Goal: Task Accomplishment & Management: Complete application form

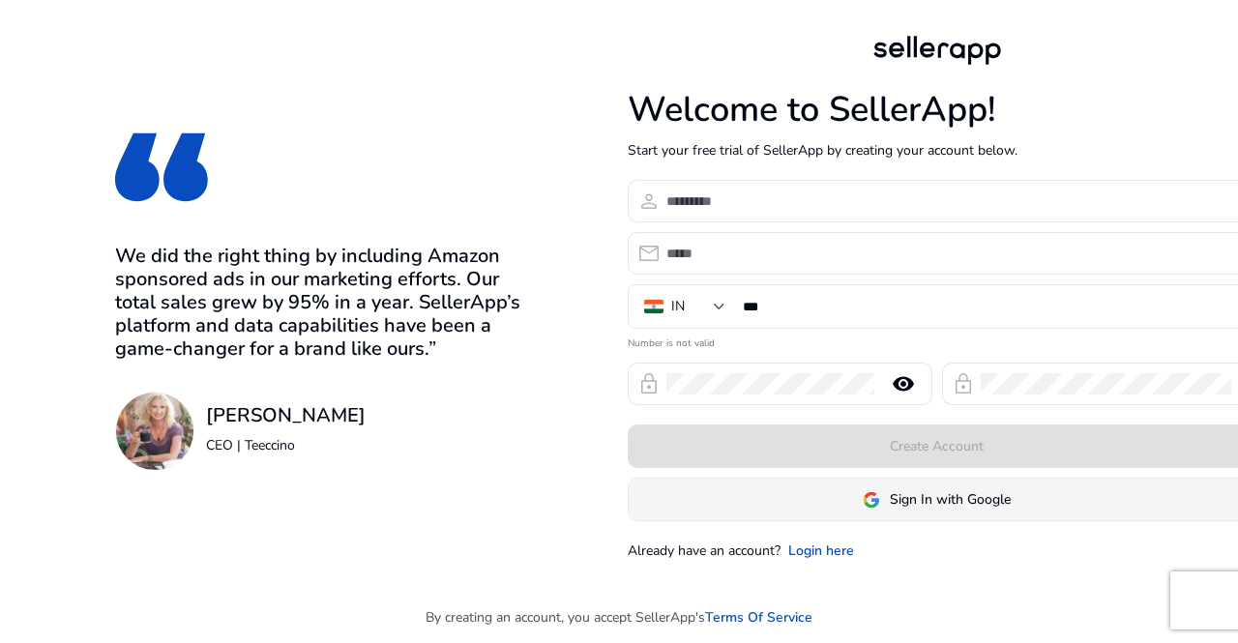
click at [949, 508] on span "Sign In with Google" at bounding box center [950, 499] width 121 height 20
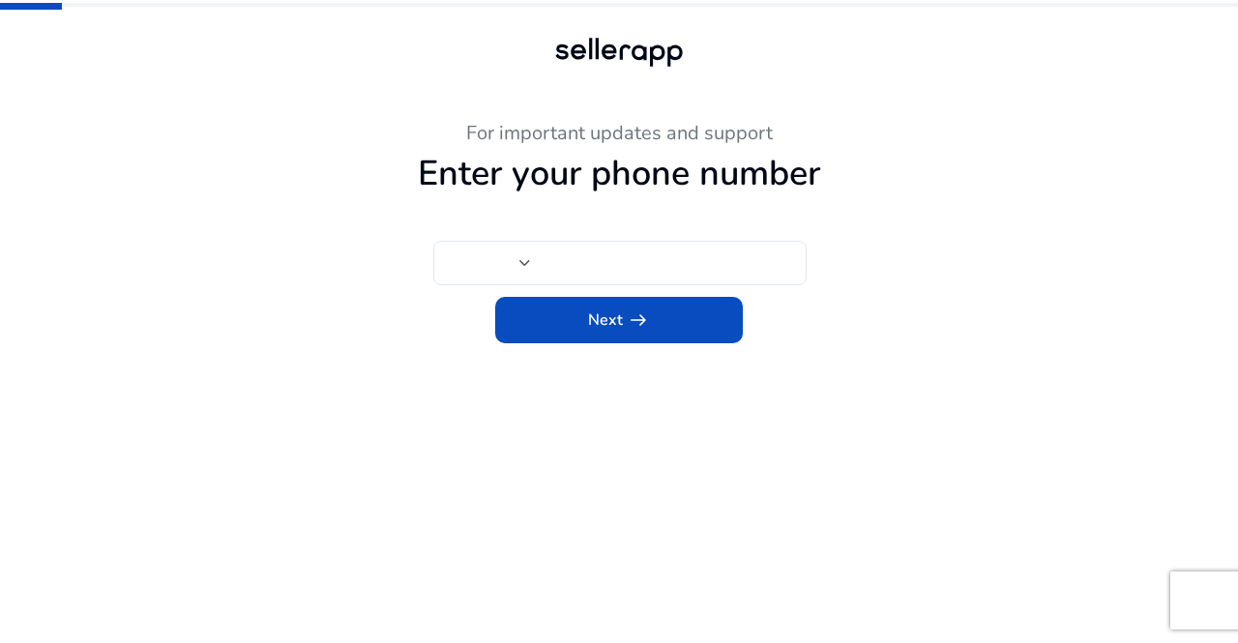
type input "***"
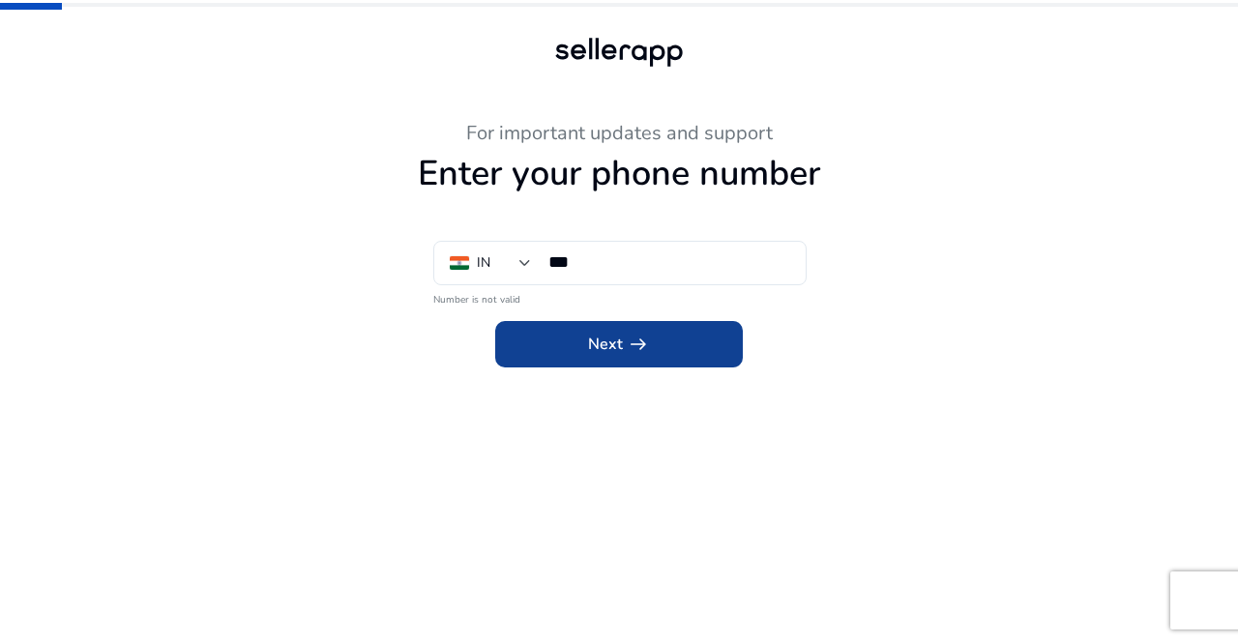
click at [625, 342] on app-icon "arrow_right_alt" at bounding box center [636, 344] width 27 height 23
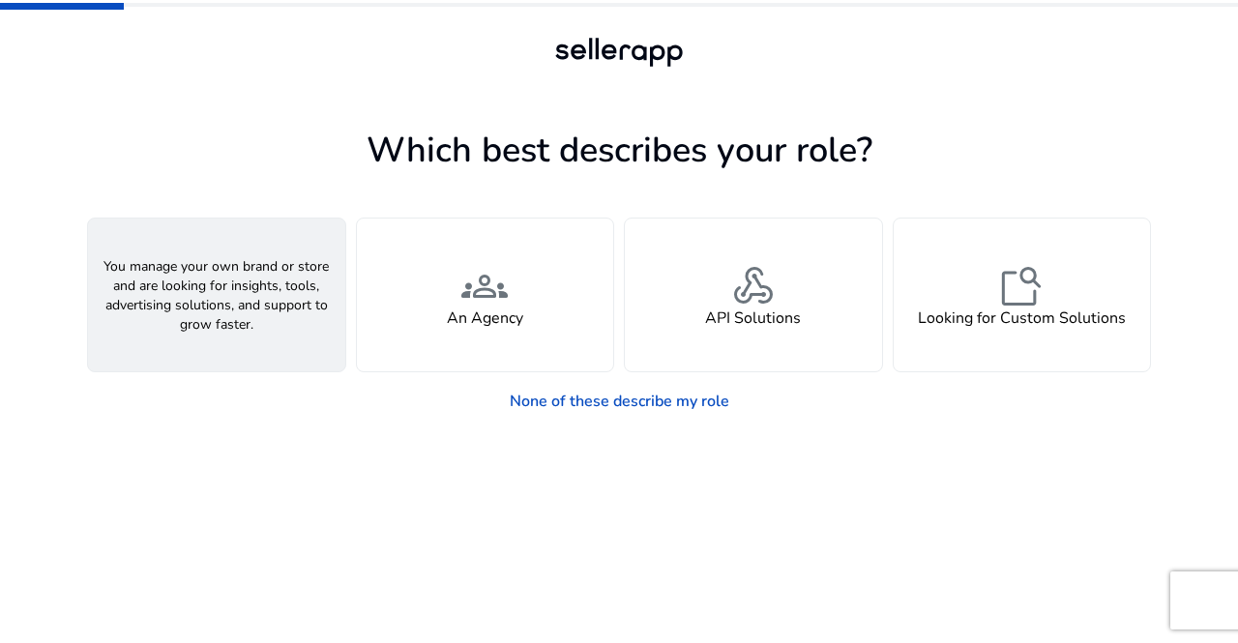
click at [148, 328] on div "person A Seller" at bounding box center [216, 295] width 257 height 153
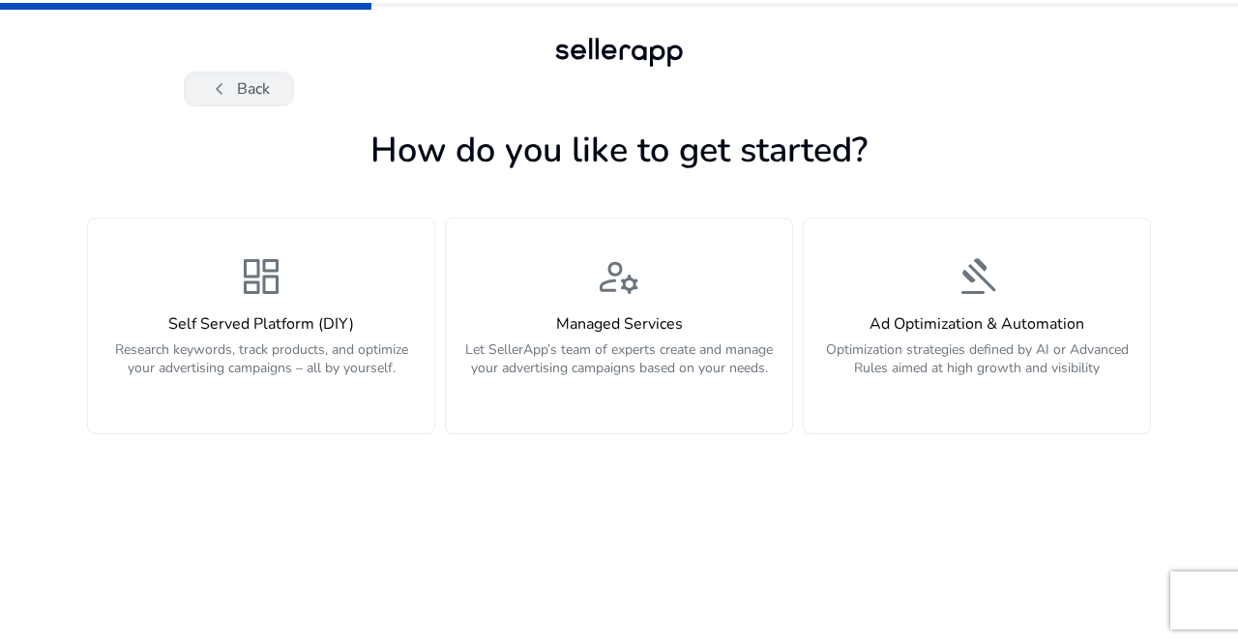
click at [244, 90] on button "chevron_left Back" at bounding box center [239, 89] width 110 height 35
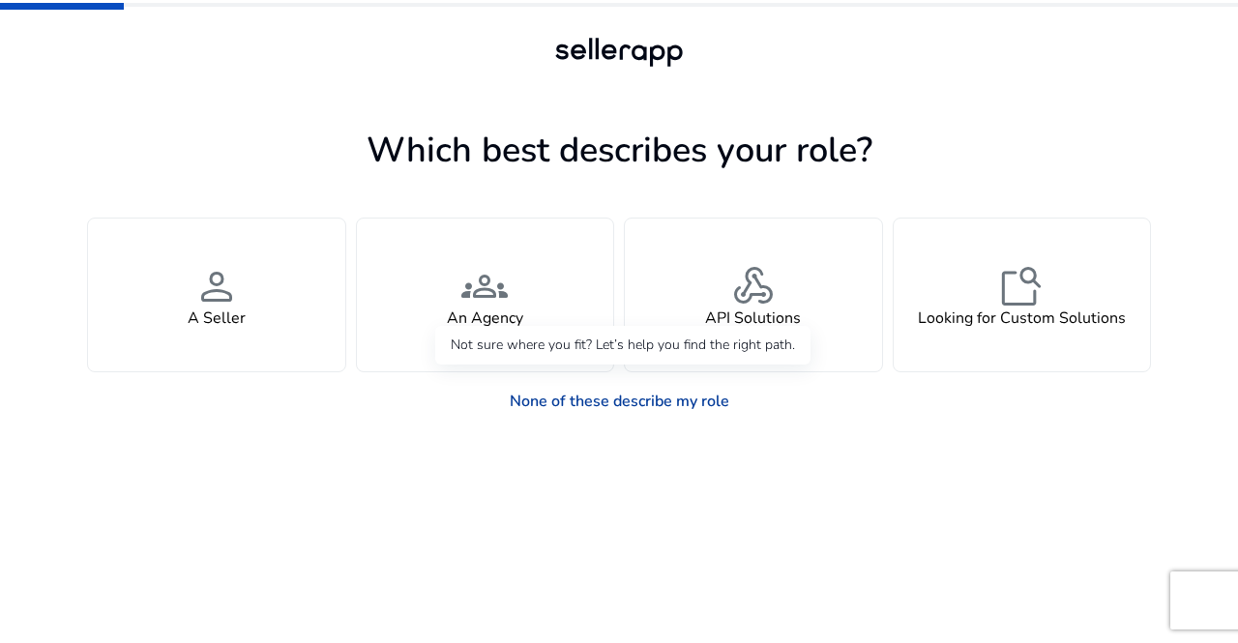
click at [562, 401] on link "None of these describe my role" at bounding box center [619, 401] width 251 height 39
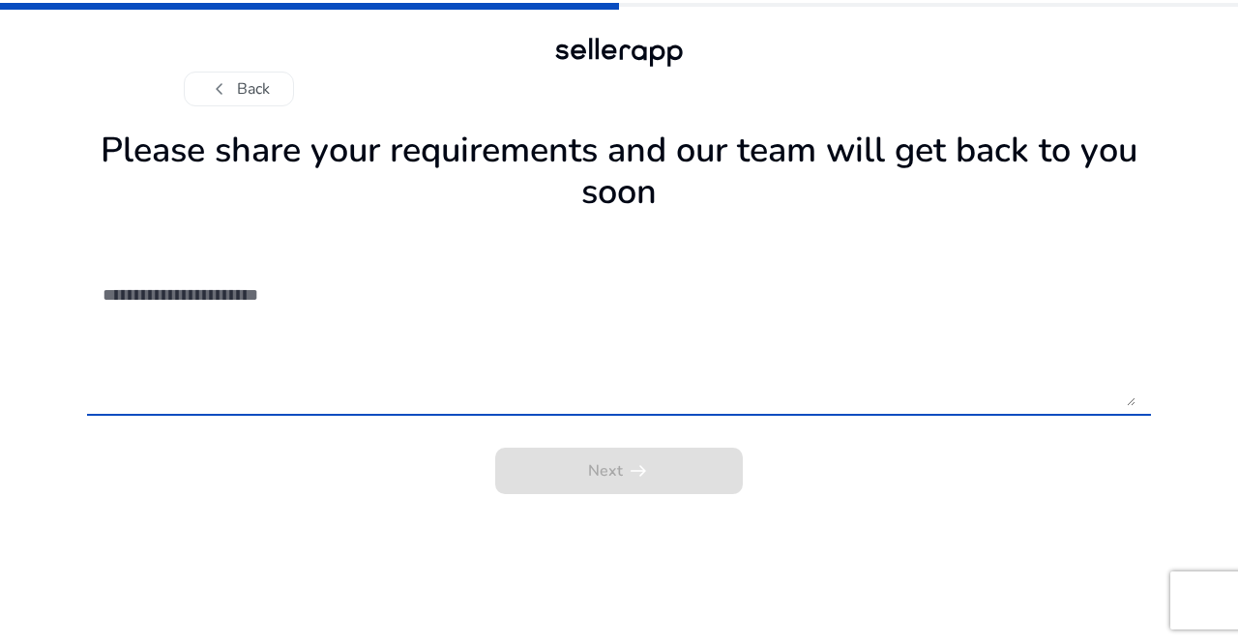
click at [380, 307] on textarea at bounding box center [619, 337] width 1033 height 137
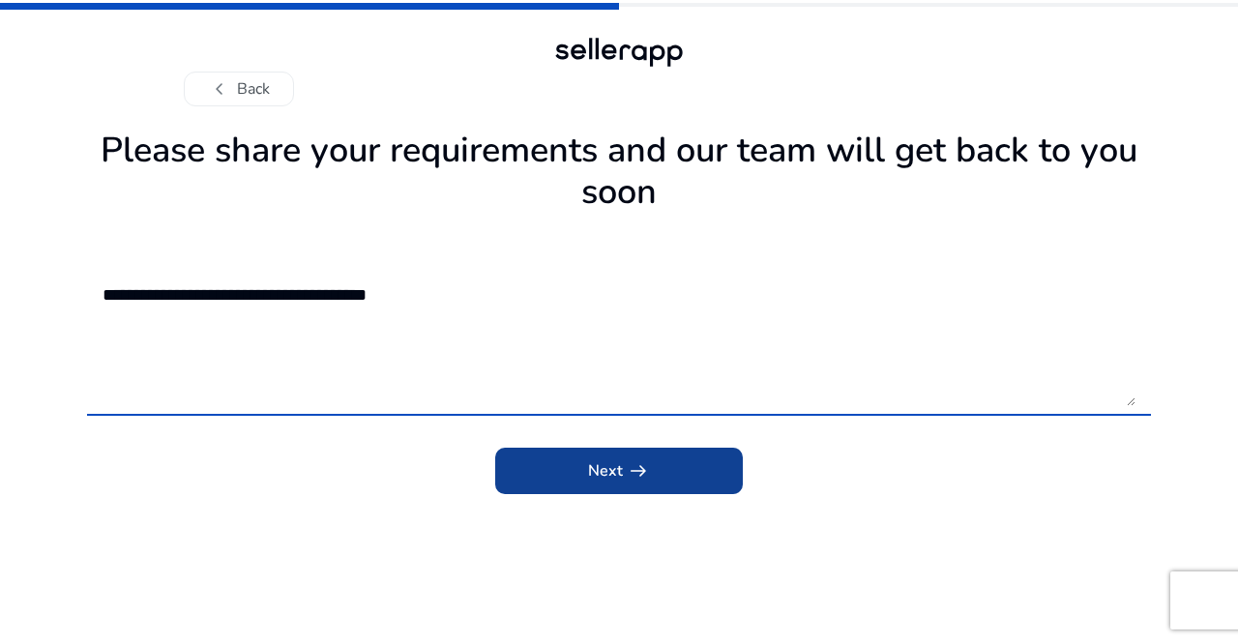
type textarea "**********"
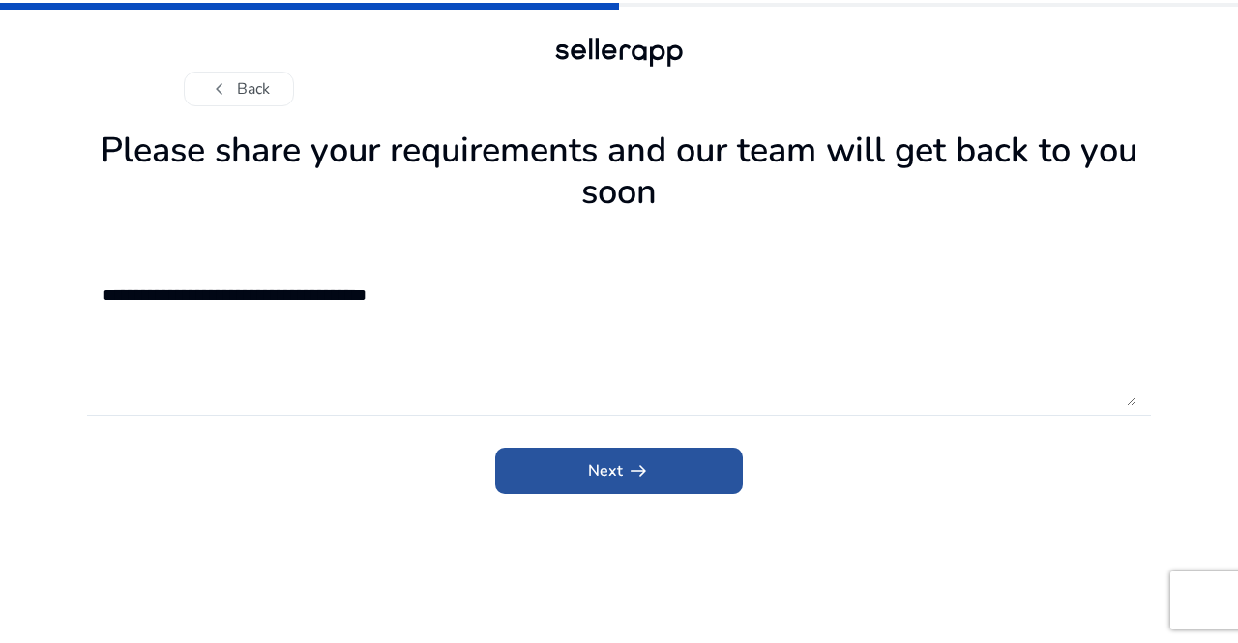
click at [601, 483] on span "Next arrow_right_alt" at bounding box center [619, 470] width 62 height 23
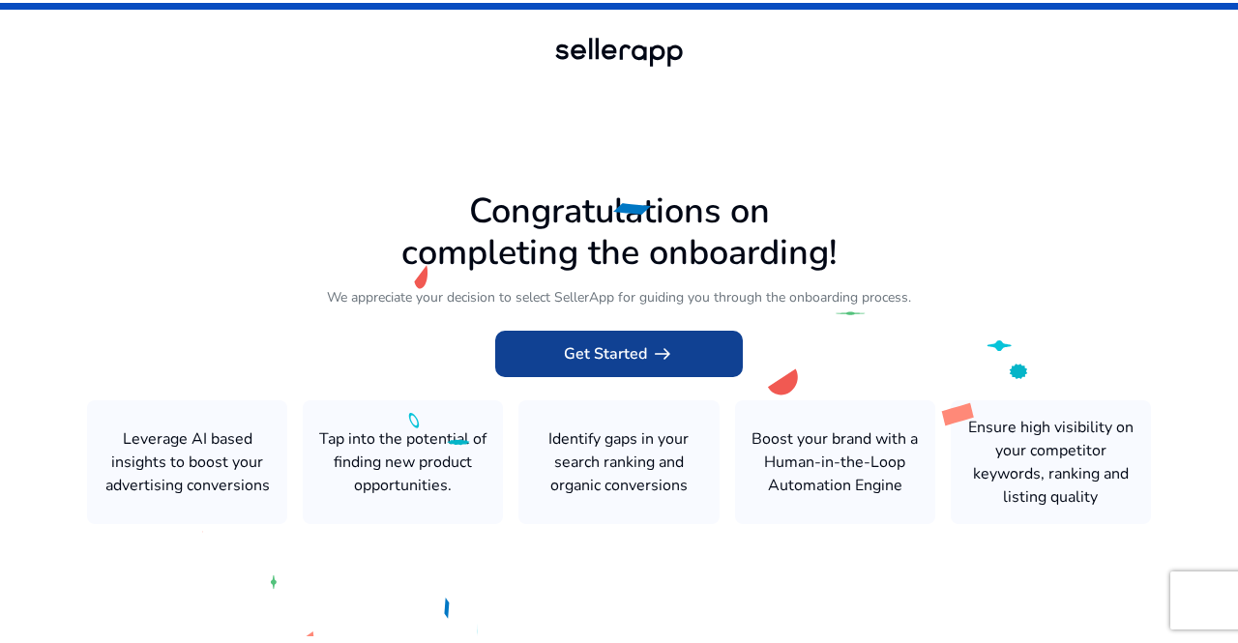
click at [633, 347] on span "Get Started arrow_right_alt" at bounding box center [619, 353] width 110 height 23
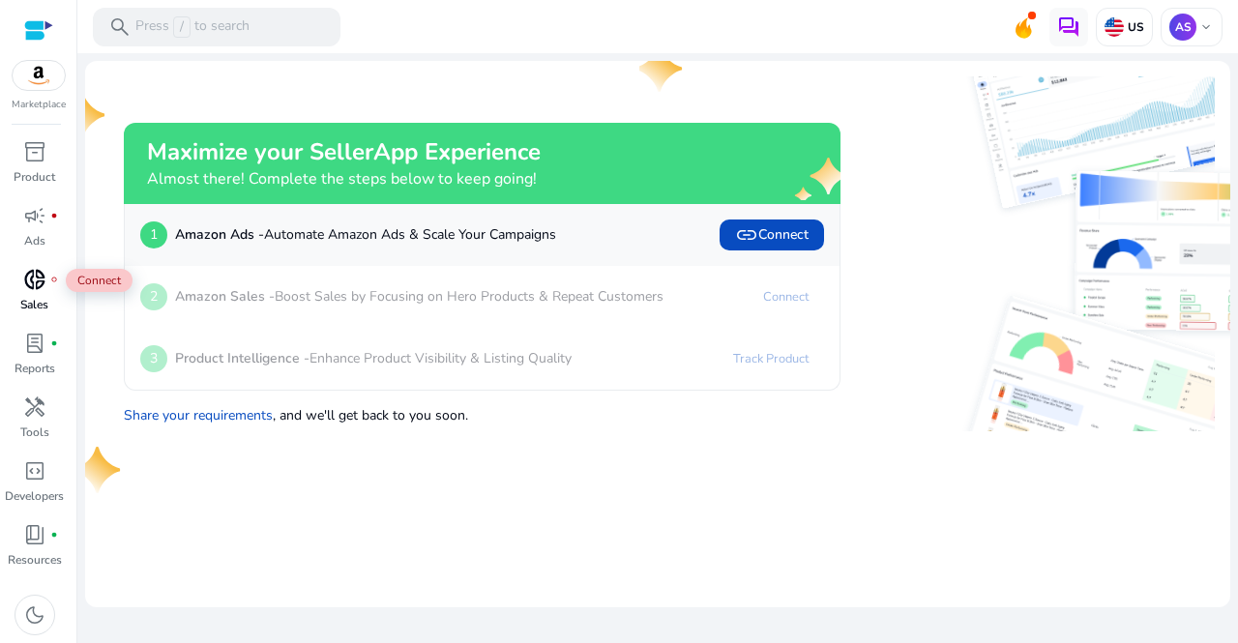
click at [44, 294] on div "donut_small fiber_manual_record" at bounding box center [35, 279] width 54 height 31
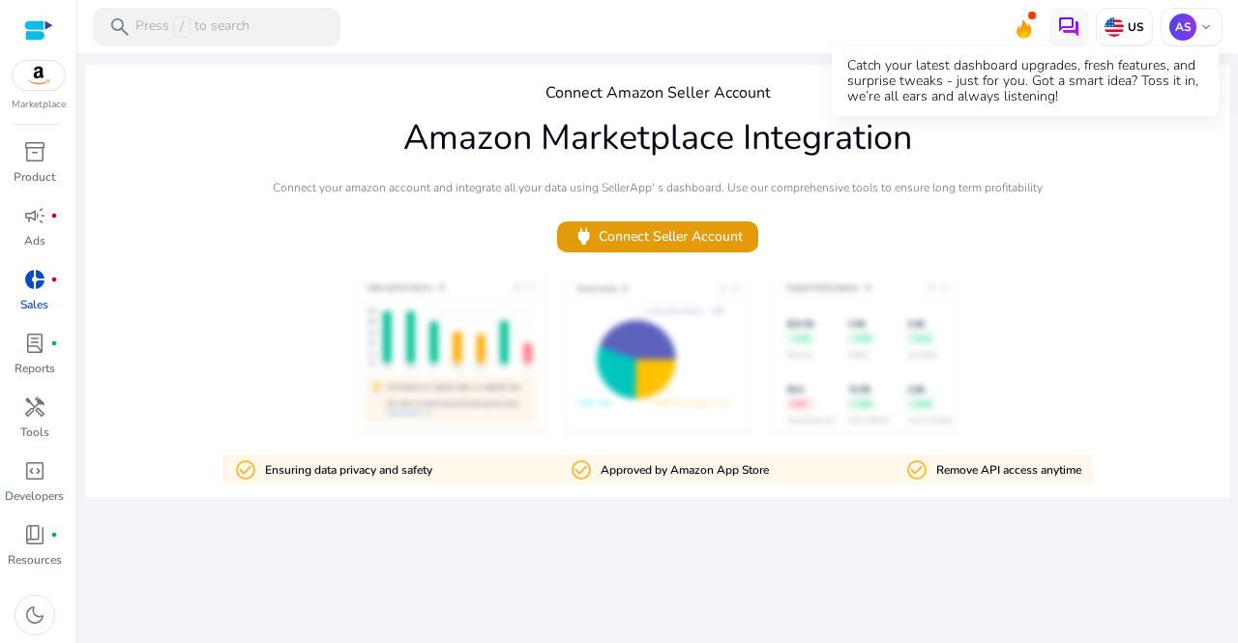
click at [1016, 23] on icon at bounding box center [1023, 25] width 29 height 27
